Goal: Information Seeking & Learning: Stay updated

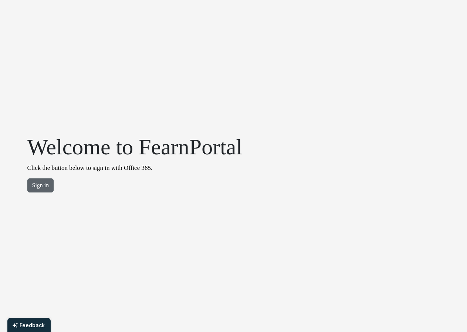
click at [35, 188] on button "Sign in" at bounding box center [40, 185] width 27 height 14
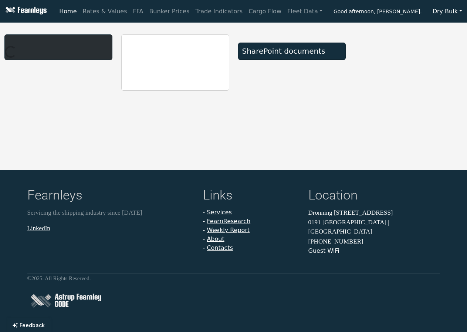
click at [448, 9] on button "Dry Bulk" at bounding box center [447, 11] width 39 height 14
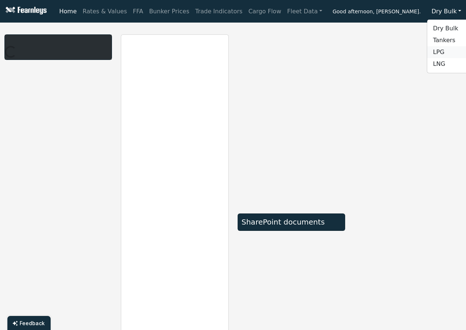
click at [440, 54] on link "LPG" at bounding box center [456, 52] width 58 height 12
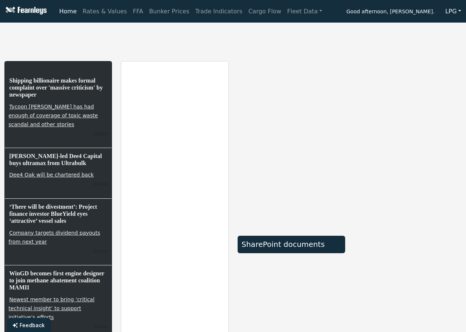
click at [451, 9] on button "LPG" at bounding box center [454, 11] width 26 height 14
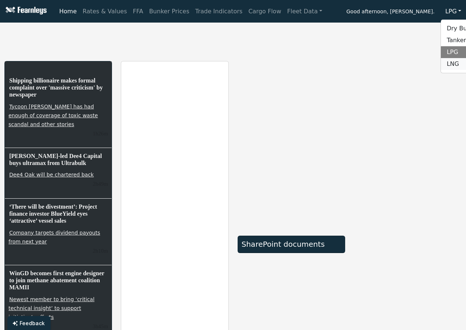
click at [450, 64] on link "LNG" at bounding box center [470, 64] width 58 height 12
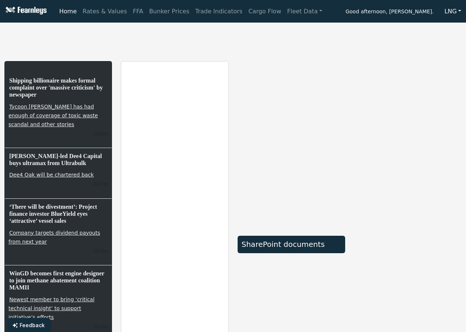
click at [70, 11] on link "Home" at bounding box center [67, 11] width 23 height 15
click at [97, 9] on link "Rates & Values" at bounding box center [105, 11] width 50 height 15
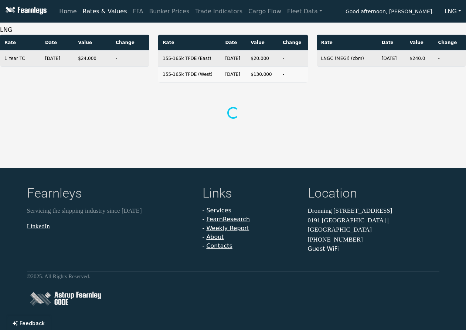
click at [69, 11] on link "Home" at bounding box center [67, 11] width 23 height 15
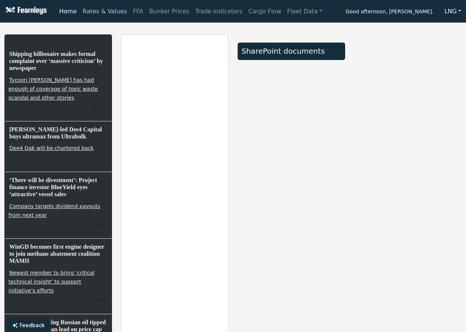
click at [97, 12] on link "Rates & Values" at bounding box center [105, 11] width 50 height 15
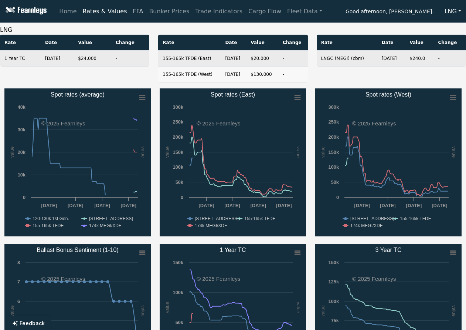
click at [130, 11] on link "FFA" at bounding box center [138, 11] width 16 height 15
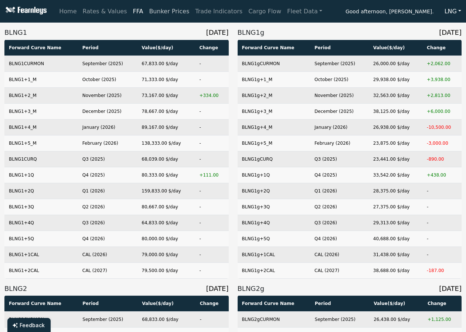
click at [153, 10] on link "Bunker Prices" at bounding box center [169, 11] width 46 height 15
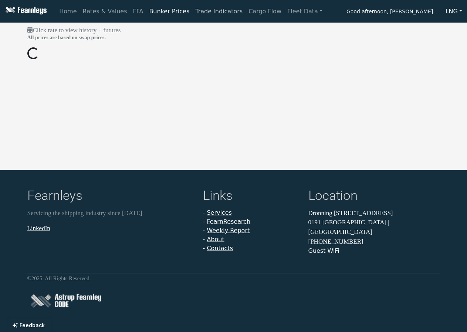
click at [193, 12] on link "Trade Indicators" at bounding box center [218, 11] width 53 height 15
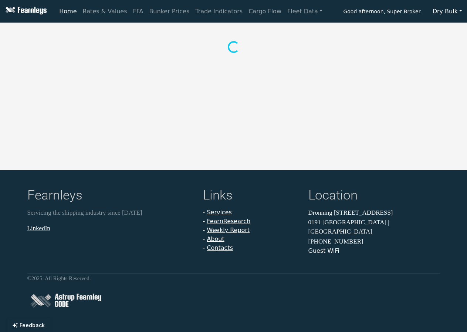
click at [448, 11] on button "Dry Bulk" at bounding box center [447, 11] width 39 height 14
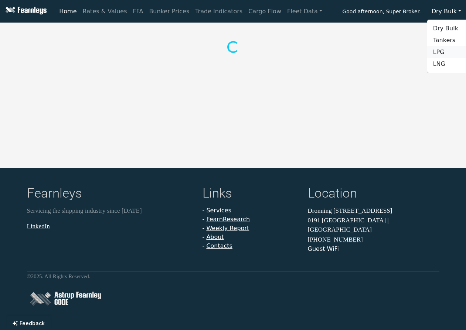
click at [441, 52] on link "LPG" at bounding box center [456, 52] width 58 height 12
